Goal: Task Accomplishment & Management: Manage account settings

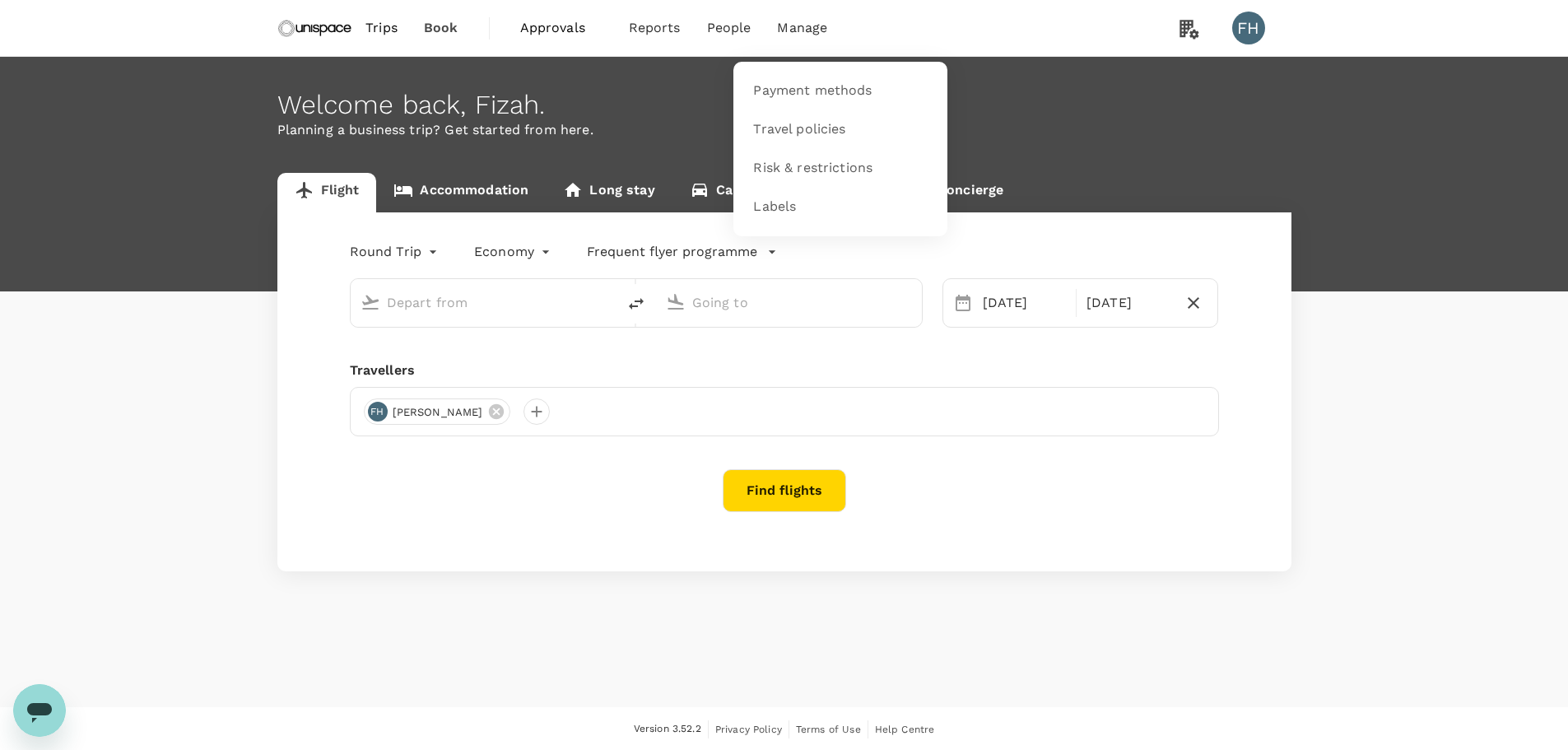
type input "Hong Kong Intl (HKG)"
type input "Singapore Changi (SIN)"
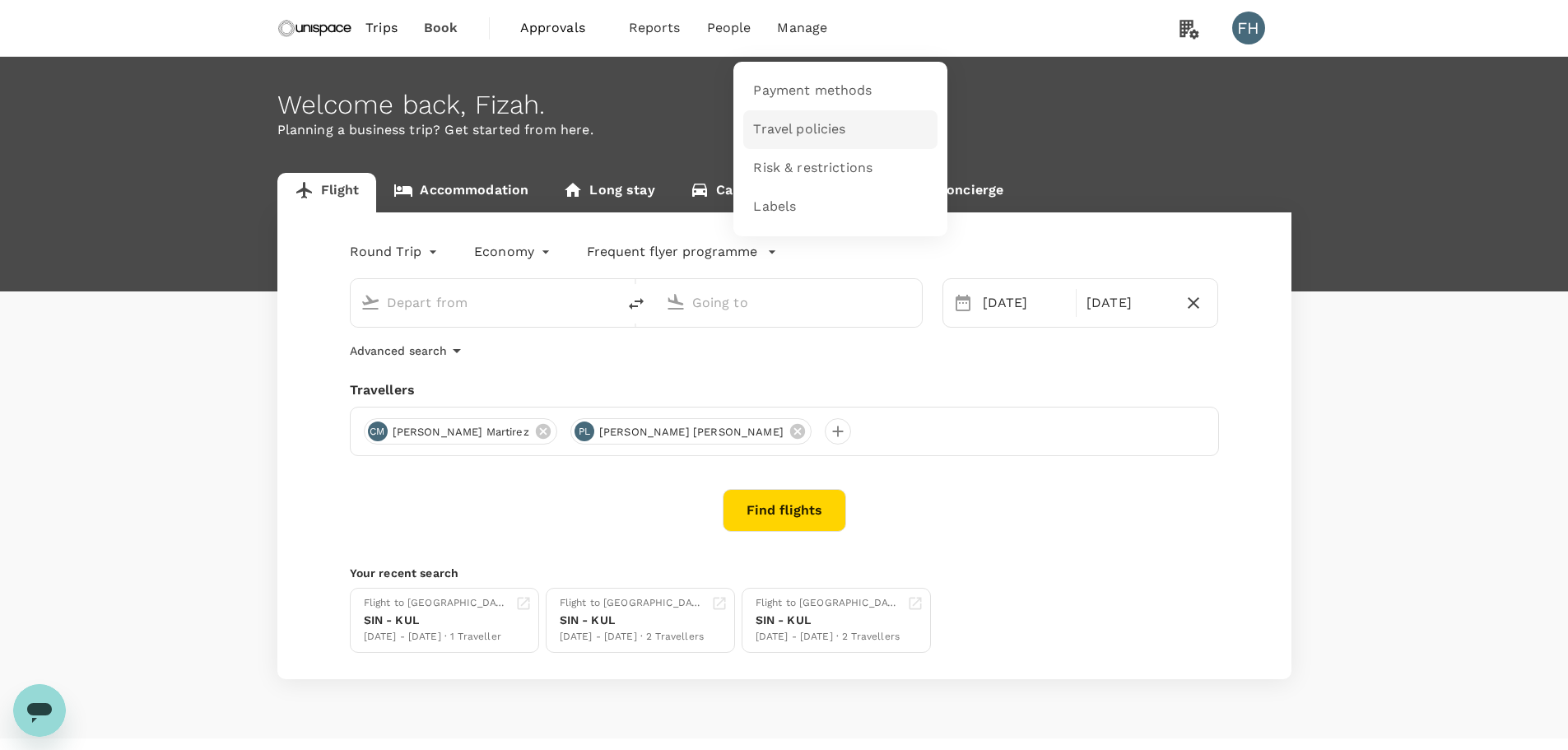
type input "Hong Kong Intl (HKG)"
type input "Singapore Changi (SIN)"
click at [782, 205] on span "Labels" at bounding box center [774, 206] width 42 height 19
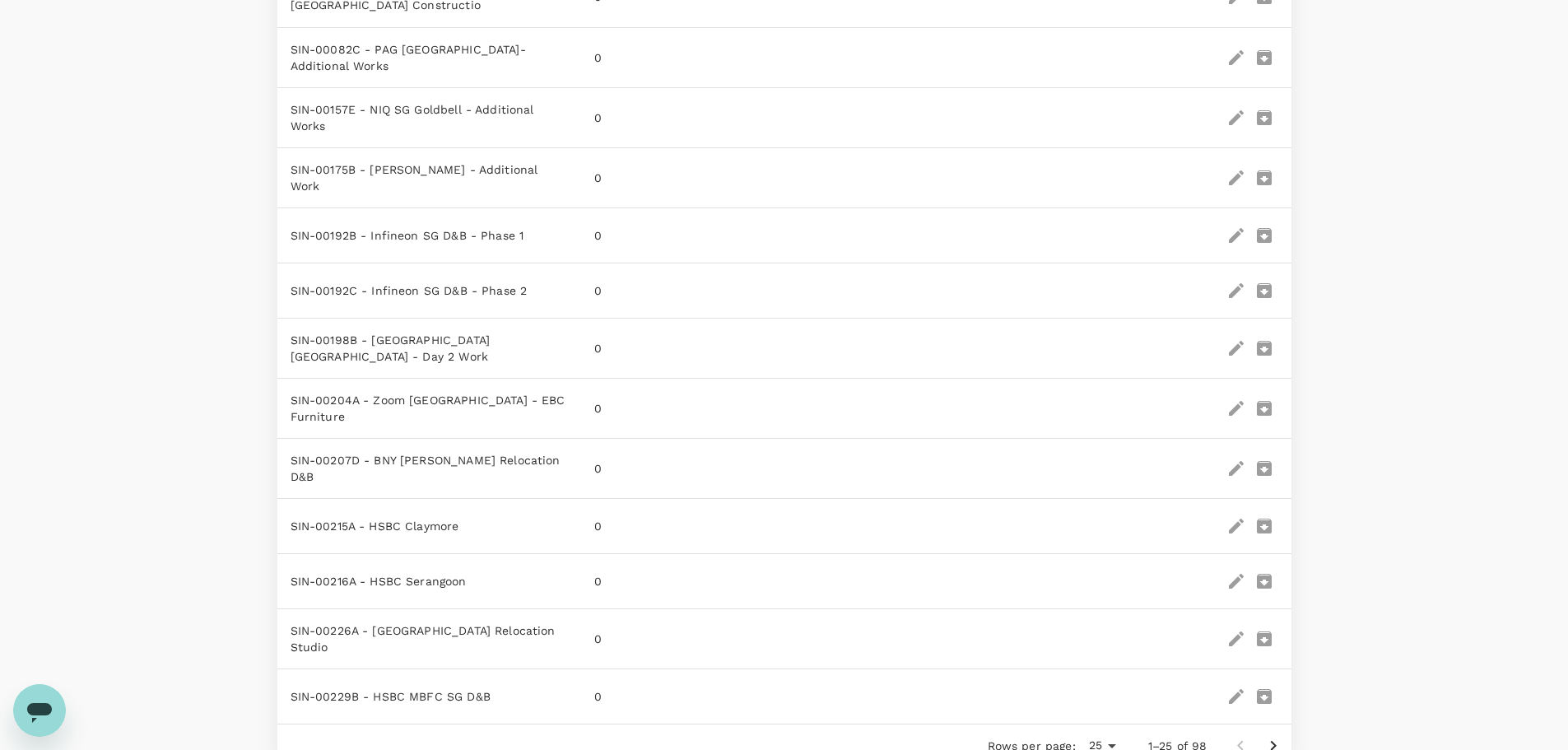
scroll to position [1143, 0]
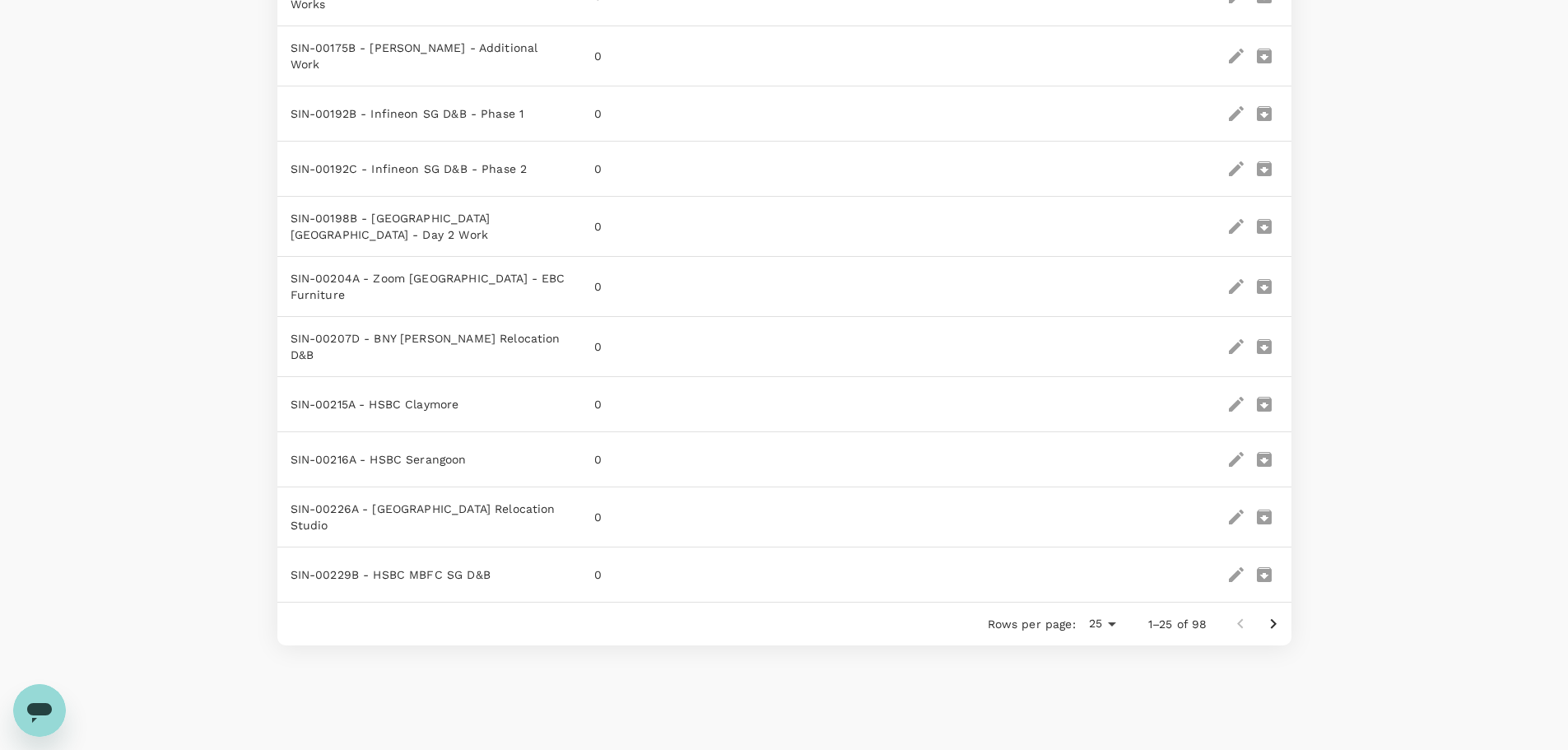
click at [1107, 650] on li "50" at bounding box center [1102, 646] width 48 height 29
type input "50"
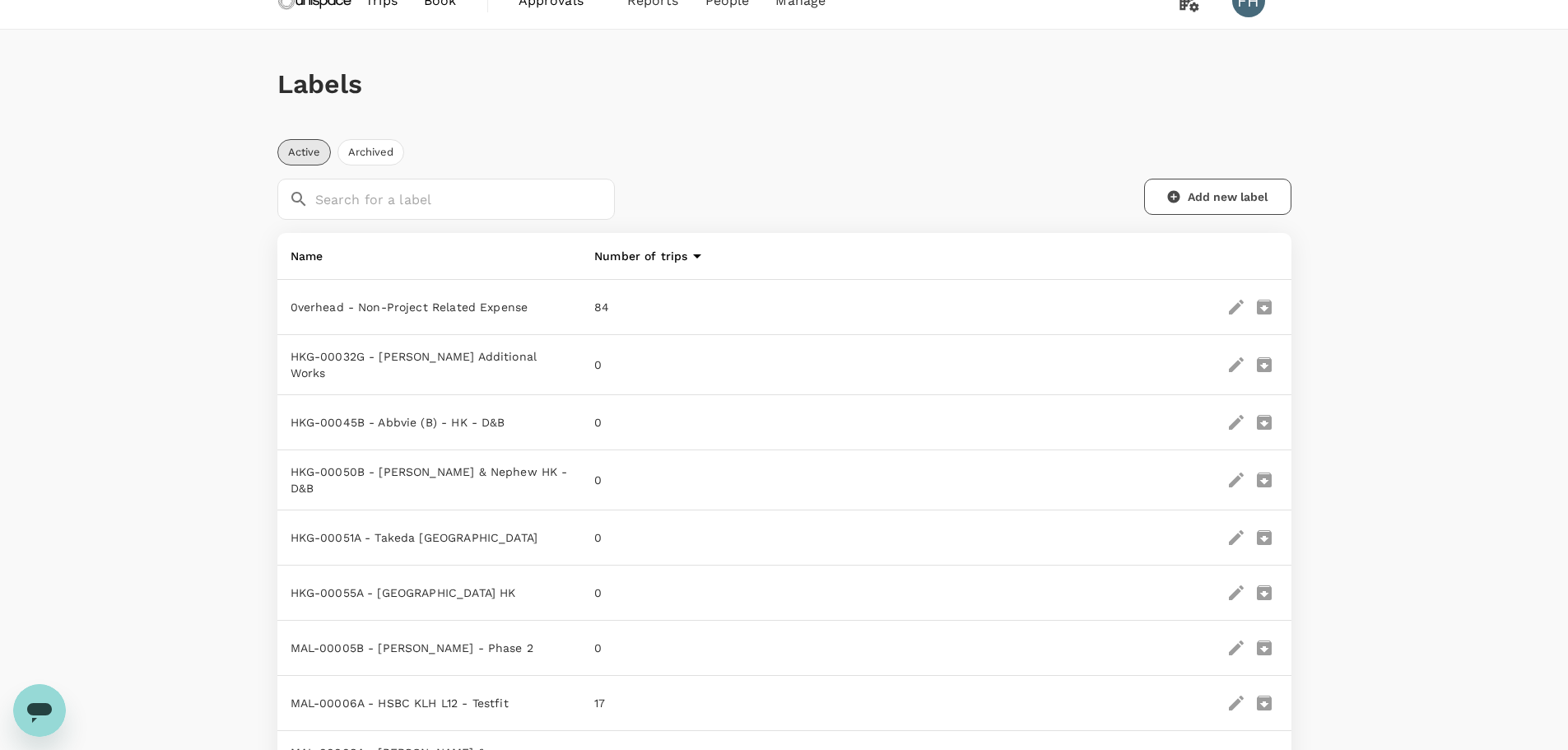
scroll to position [0, 0]
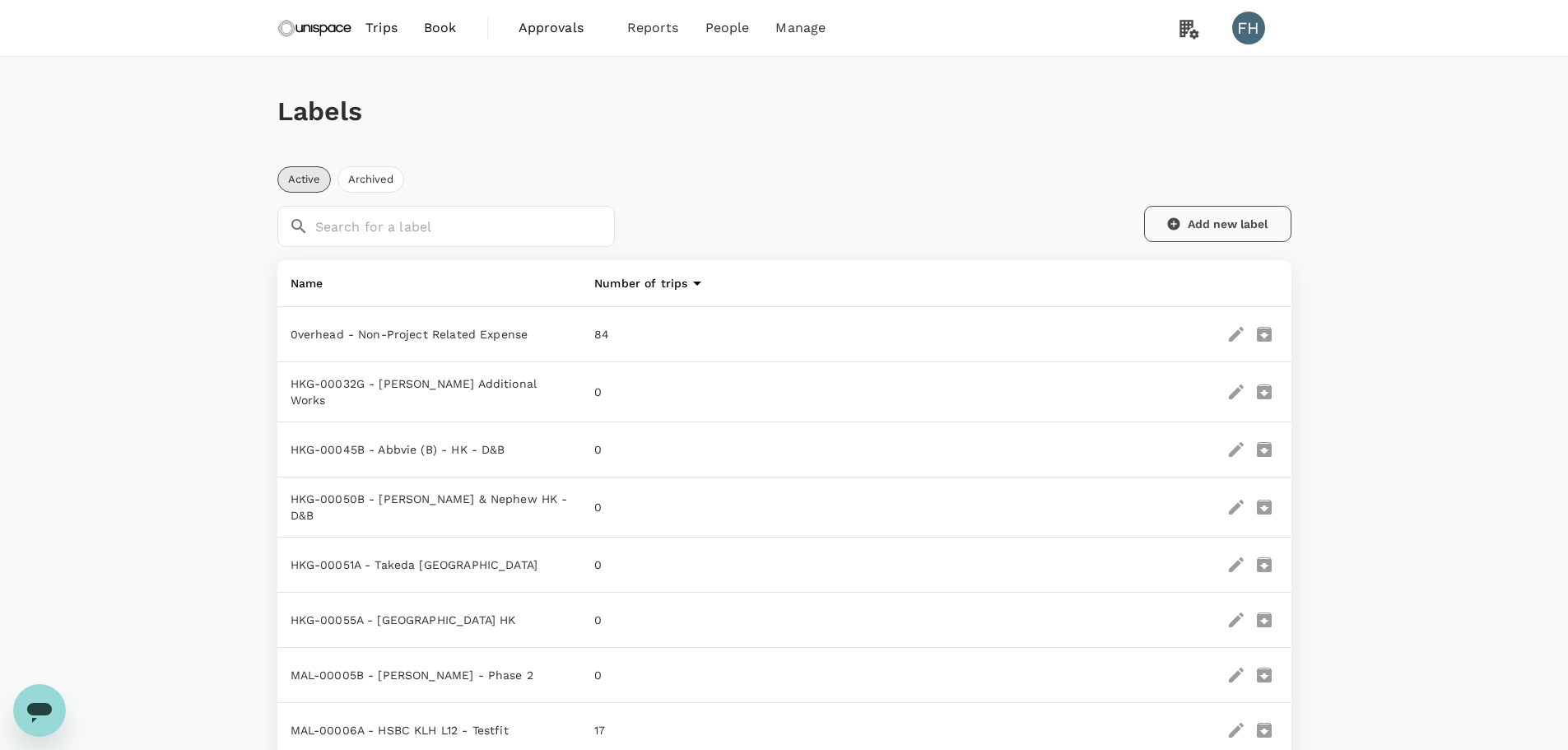
click at [1188, 227] on button "Add new label" at bounding box center [1218, 223] width 147 height 36
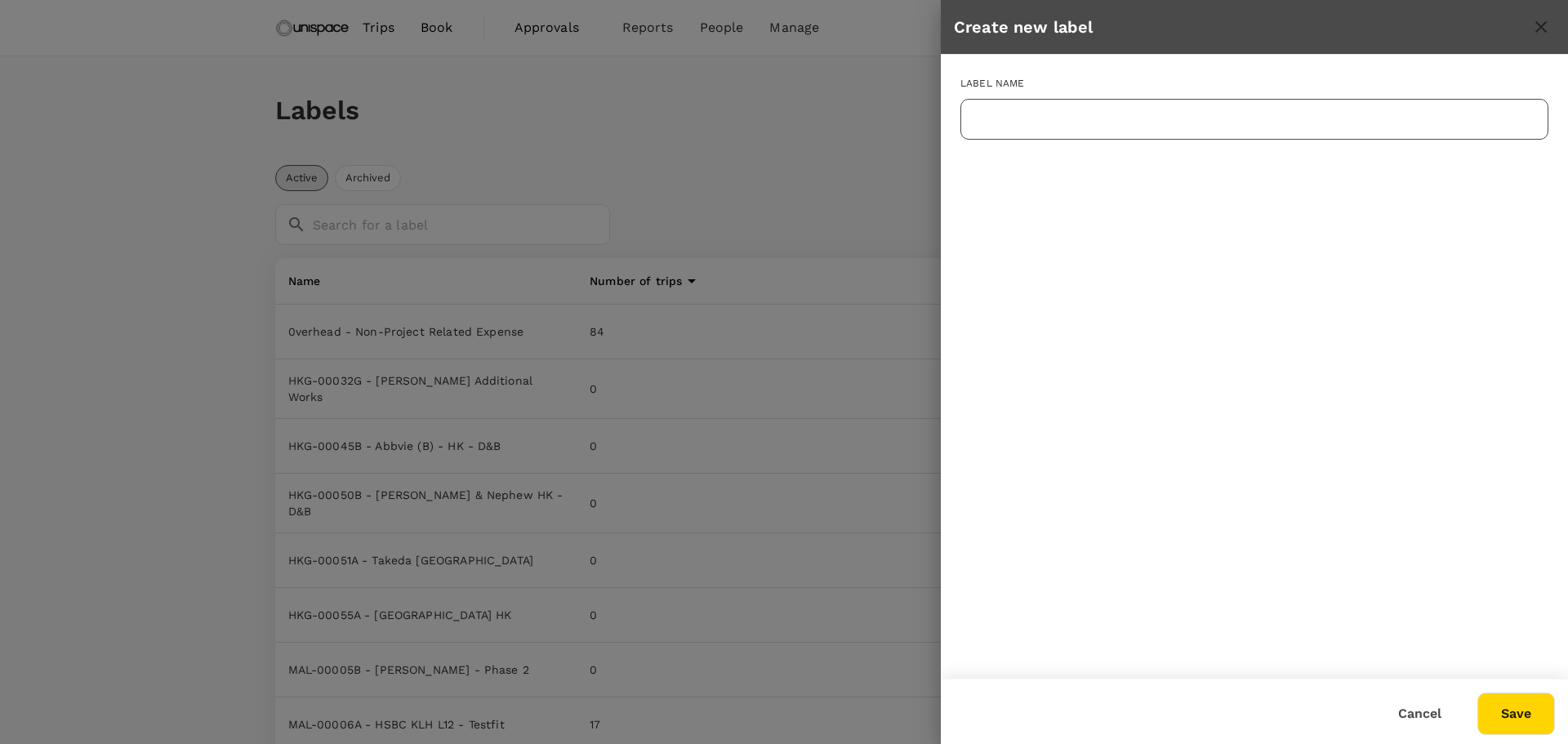
click at [1062, 125] on input "text" at bounding box center [1253, 119] width 588 height 41
paste input "MAL-00023A"
type input "MAL-00023A - NIQ KL Mercu"
click at [1520, 701] on button "Save" at bounding box center [1516, 713] width 78 height 42
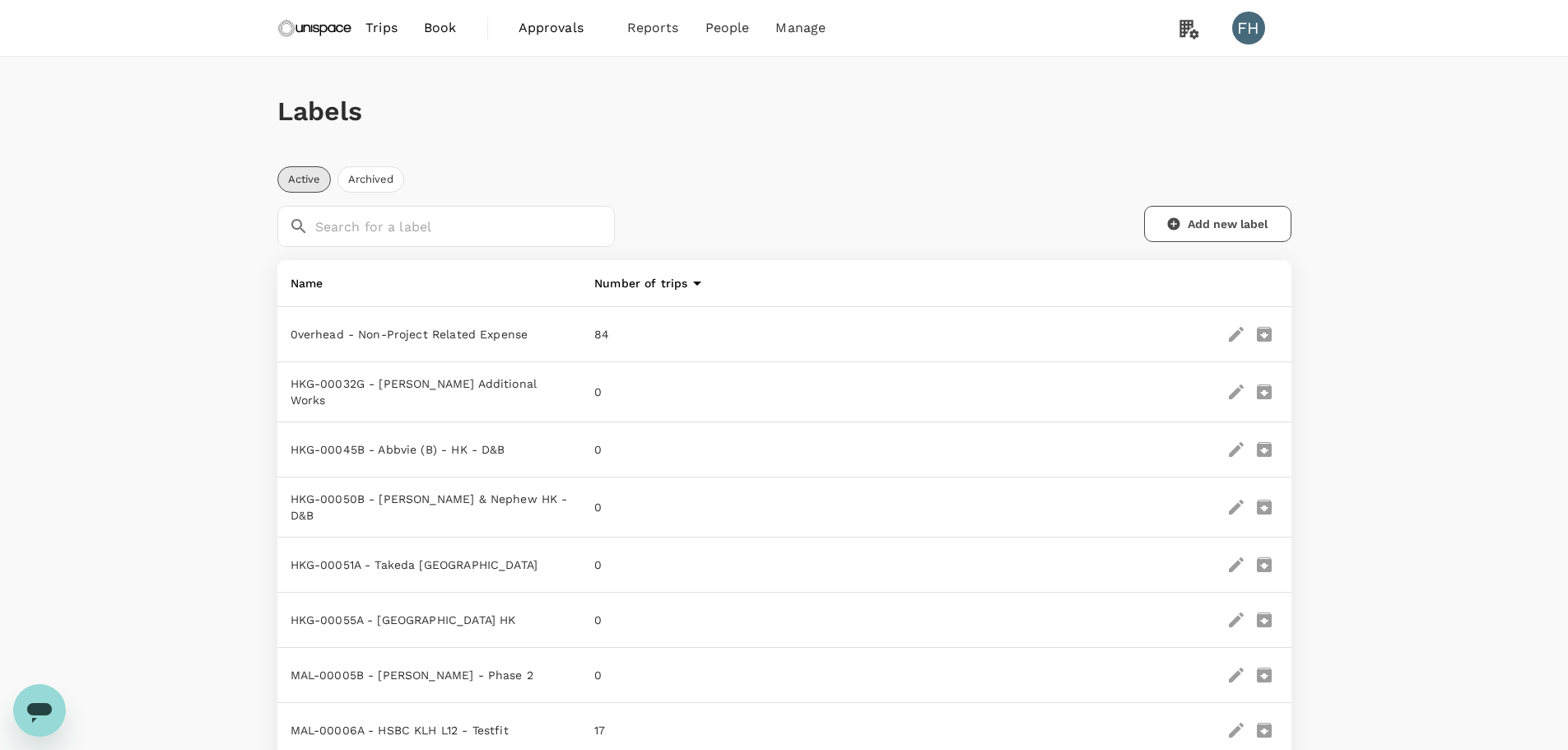
click at [328, 23] on img at bounding box center [315, 28] width 76 height 36
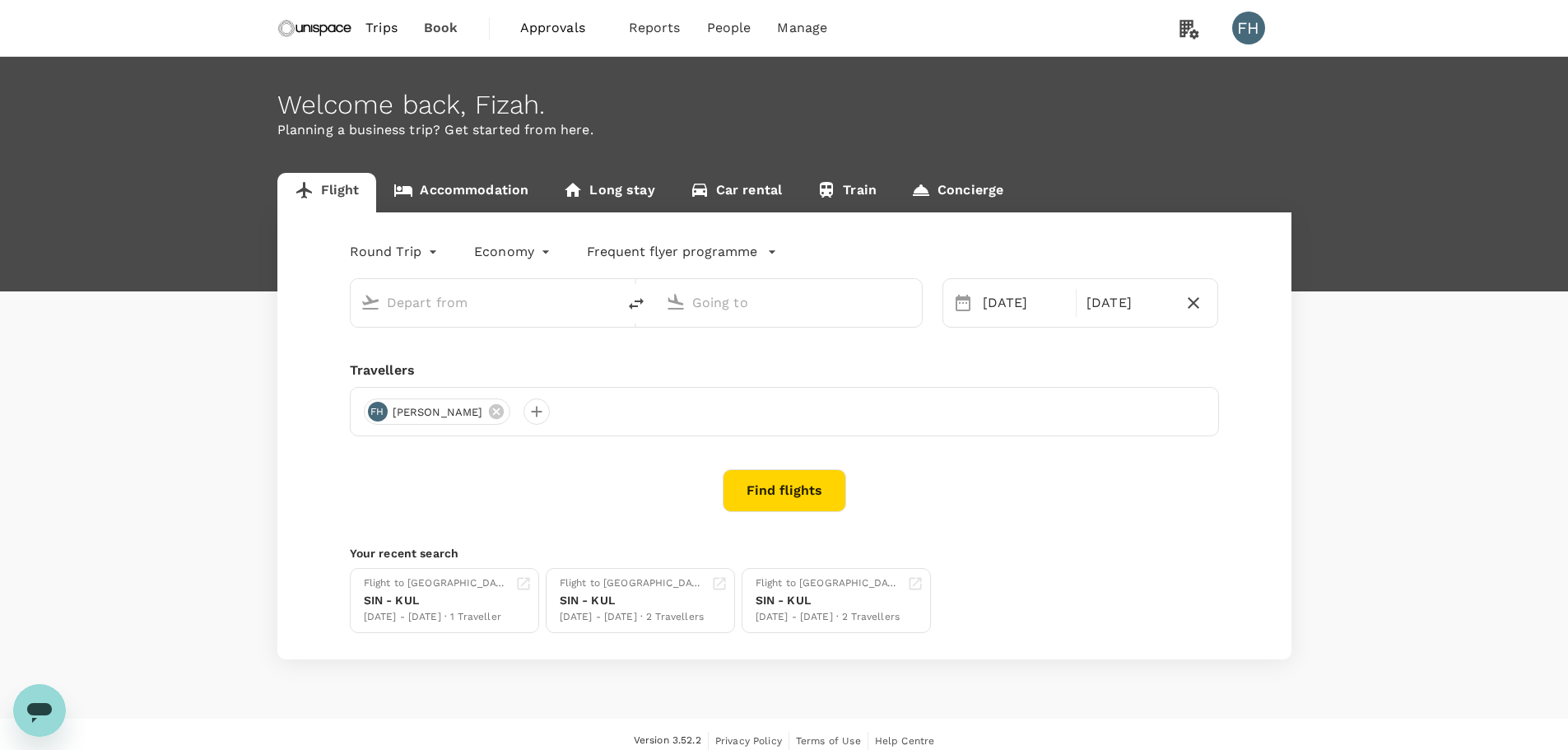
type input "Hong Kong Intl (HKG)"
type input "Singapore Changi (SIN)"
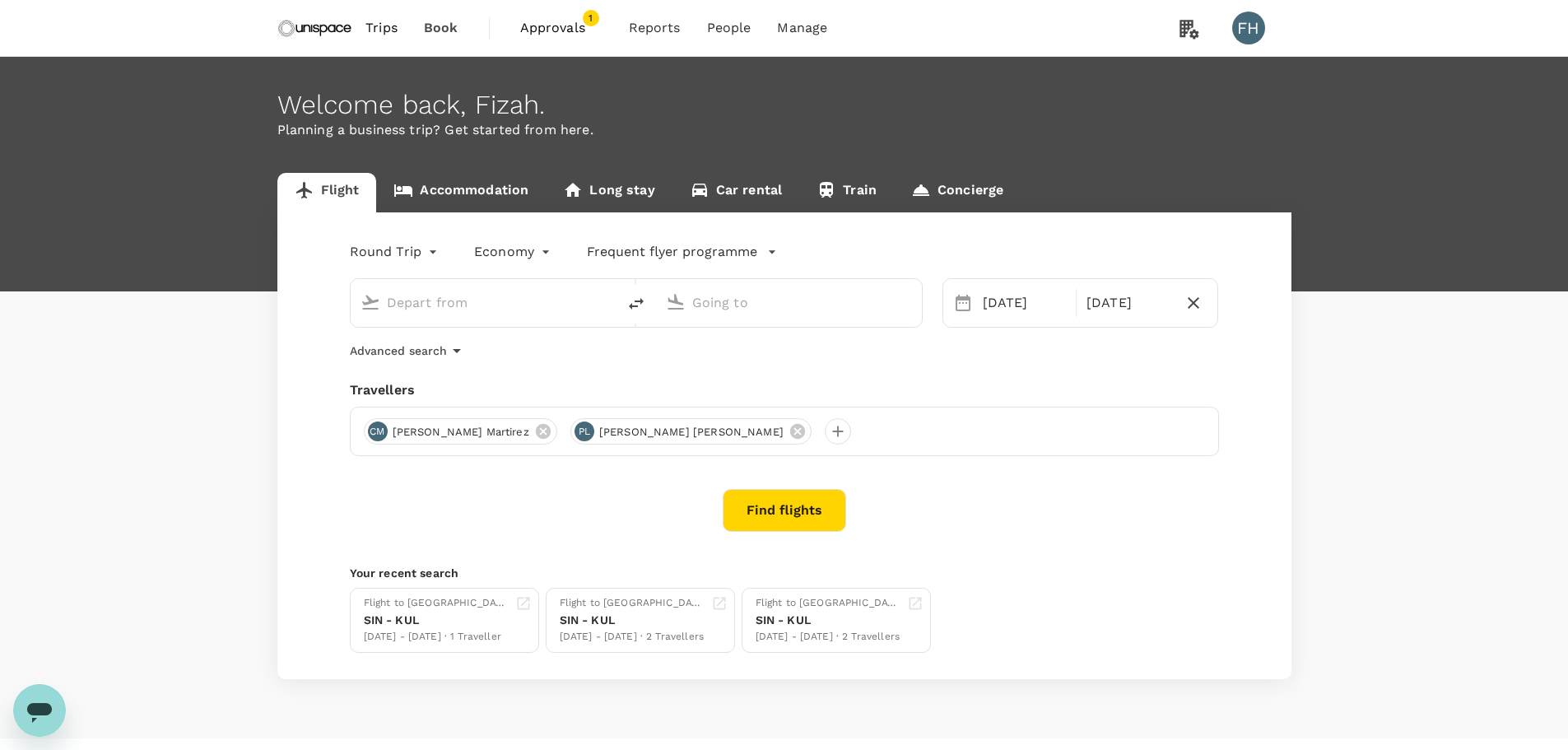
type input "Hong Kong Intl (HKG)"
type input "Singapore Changi (SIN)"
click at [585, 23] on span "1" at bounding box center [591, 18] width 17 height 17
